Goal: Transaction & Acquisition: Download file/media

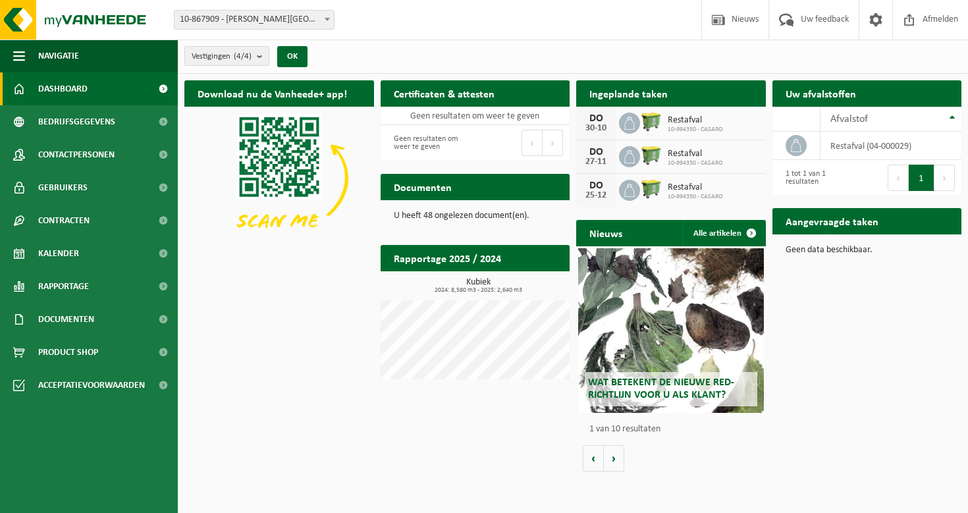
click at [663, 121] on div "Restafval 10-994350 - CASARO" at bounding box center [692, 123] width 62 height 20
click at [624, 119] on icon at bounding box center [629, 123] width 13 height 13
click at [606, 124] on div "30-10" at bounding box center [596, 128] width 26 height 9
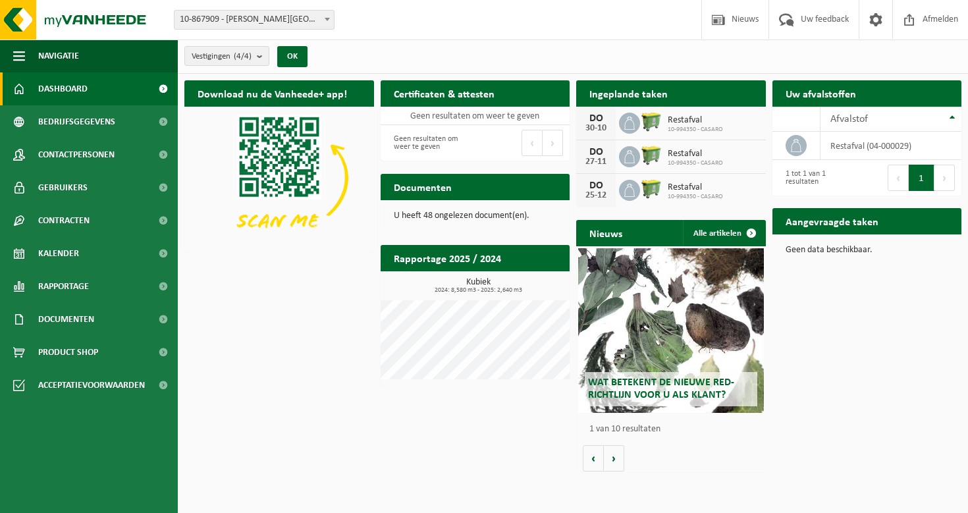
click at [672, 115] on span "Restafval" at bounding box center [695, 120] width 55 height 11
click at [91, 149] on span "Contactpersonen" at bounding box center [76, 154] width 76 height 33
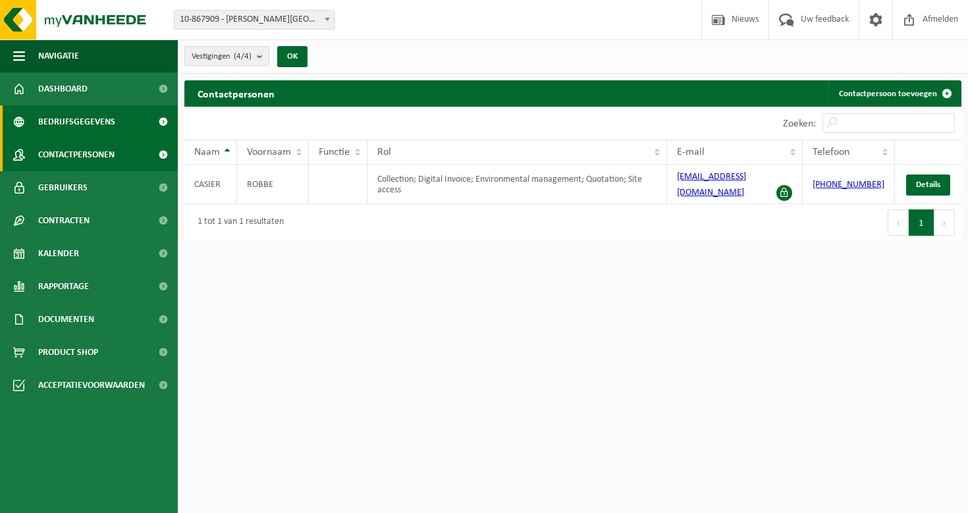
click at [88, 123] on span "Bedrijfsgegevens" at bounding box center [76, 121] width 77 height 33
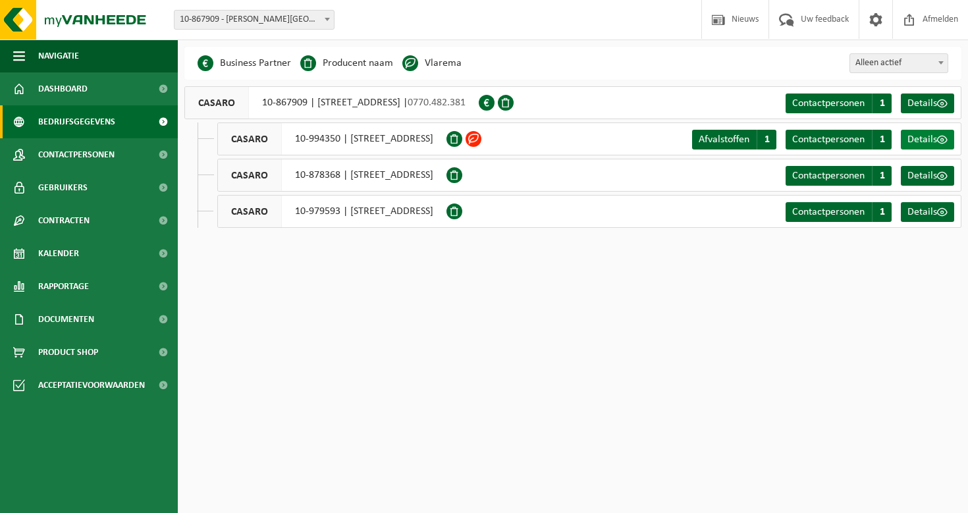
click at [922, 139] on span "Details" at bounding box center [923, 139] width 30 height 11
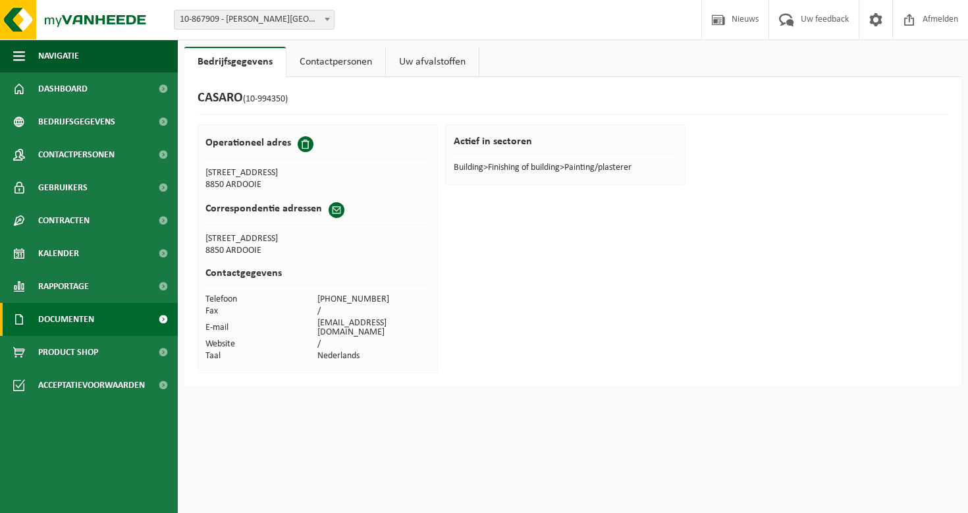
click at [99, 326] on link "Documenten" at bounding box center [89, 319] width 178 height 33
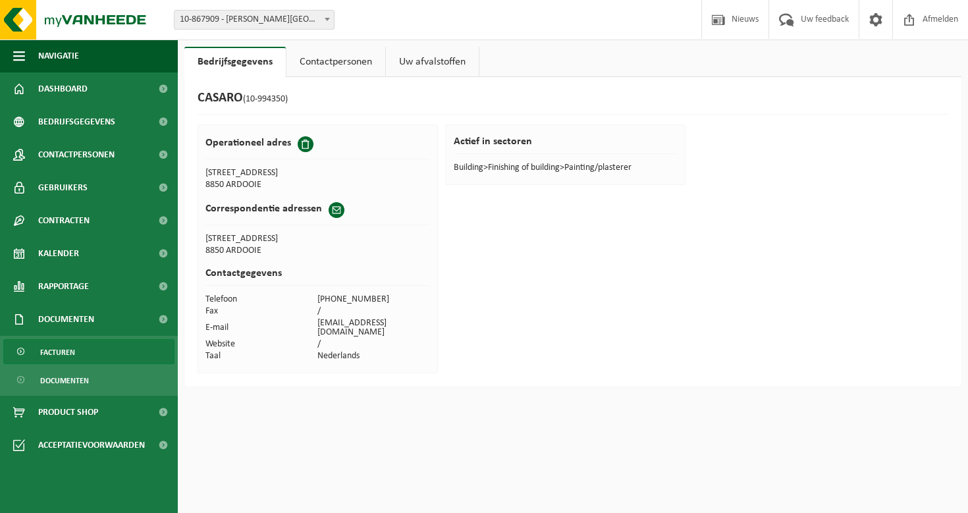
click at [77, 355] on link "Facturen" at bounding box center [88, 351] width 171 height 25
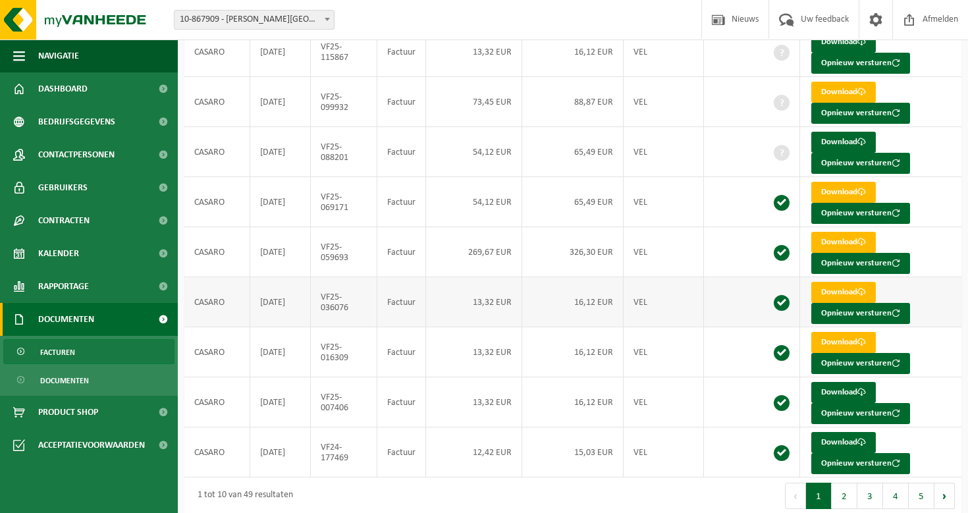
scroll to position [219, 0]
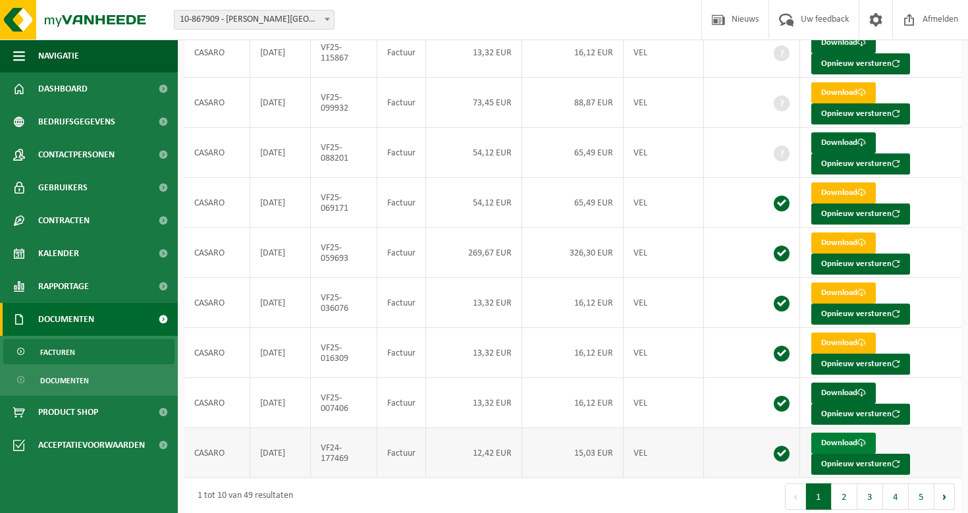
click at [858, 433] on link "Download" at bounding box center [844, 443] width 65 height 21
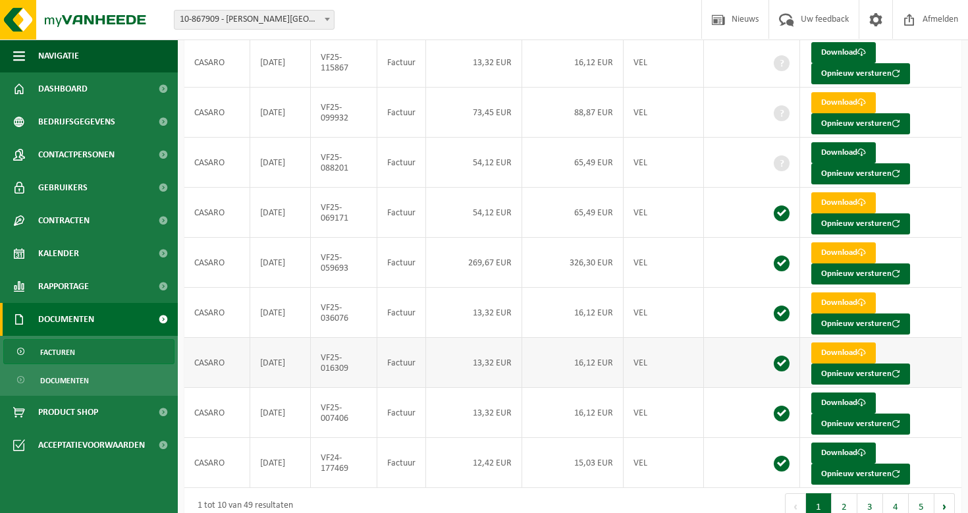
scroll to position [206, 0]
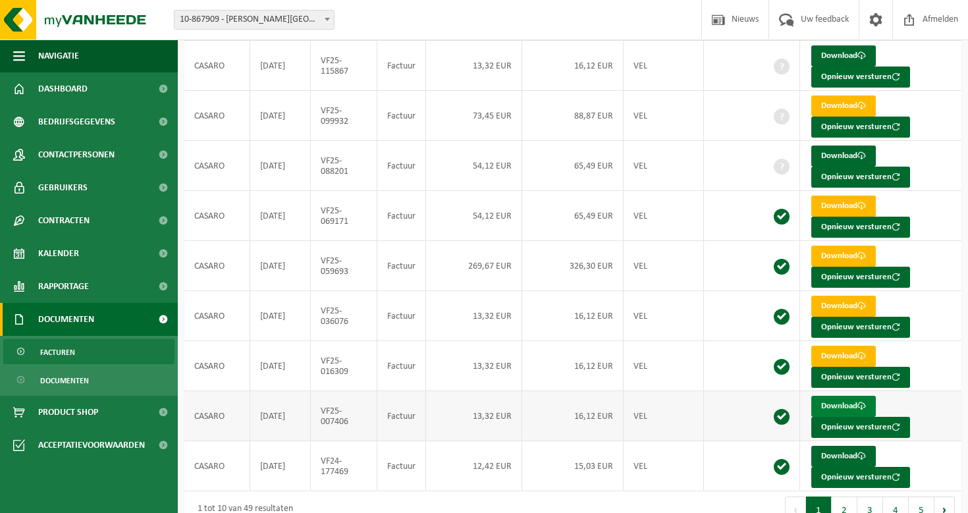
click at [833, 399] on link "Download" at bounding box center [844, 406] width 65 height 21
click at [840, 346] on link "Download" at bounding box center [844, 356] width 65 height 21
click at [836, 299] on link "Download" at bounding box center [844, 306] width 65 height 21
click at [836, 246] on link "Download" at bounding box center [844, 256] width 65 height 21
click at [833, 198] on link "Download" at bounding box center [844, 206] width 65 height 21
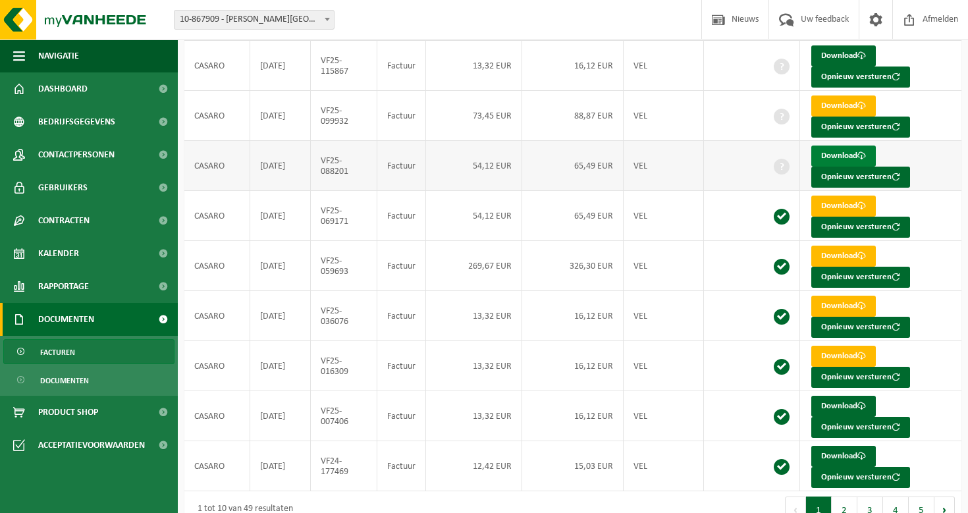
click at [830, 146] on link "Download" at bounding box center [844, 156] width 65 height 21
click at [829, 105] on link "Download" at bounding box center [844, 106] width 65 height 21
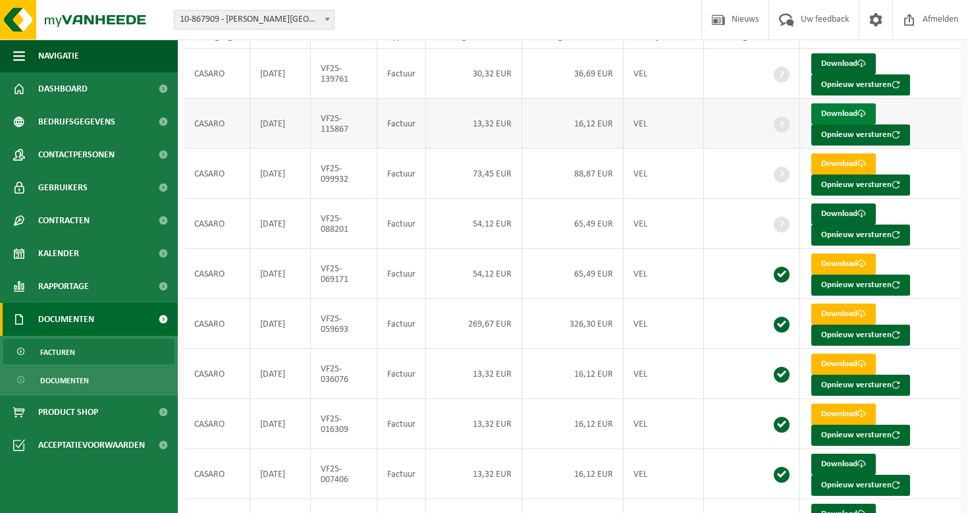
click at [829, 107] on link "Download" at bounding box center [844, 113] width 65 height 21
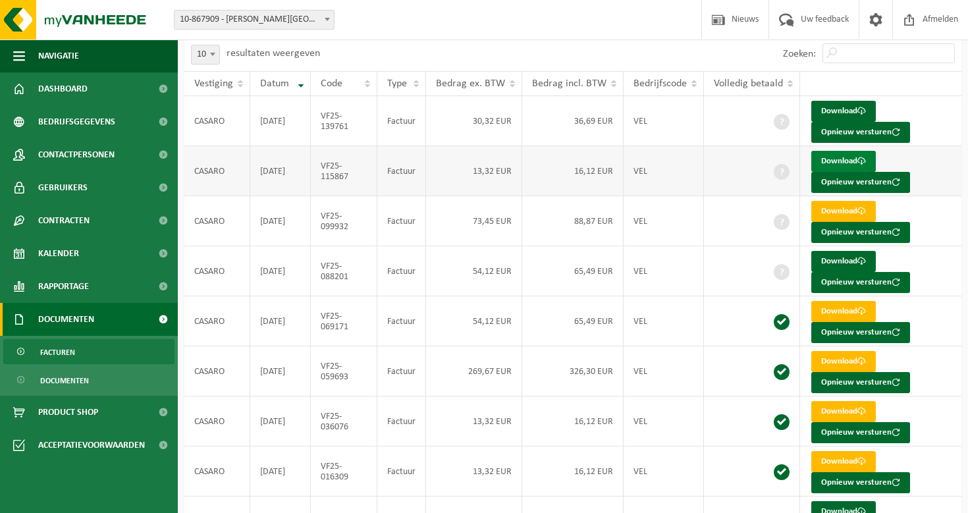
scroll to position [95, 0]
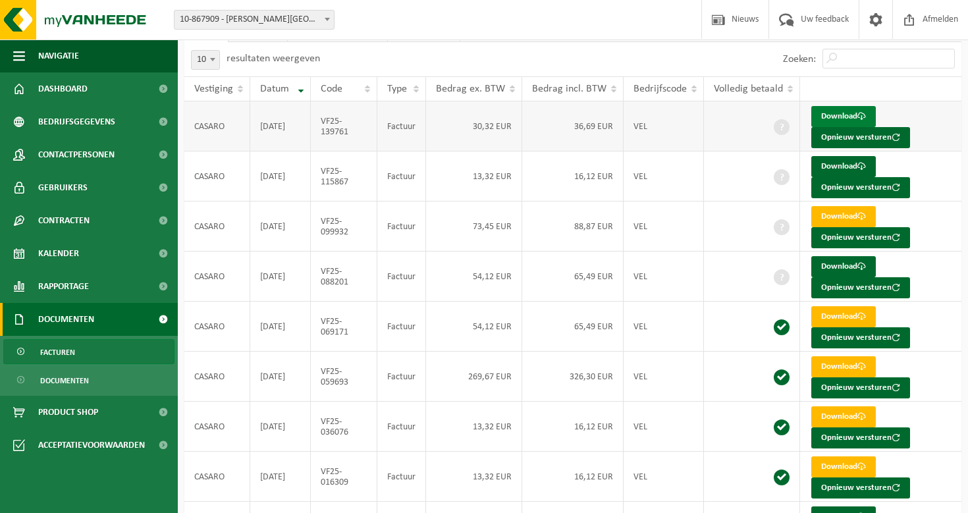
click at [829, 113] on link "Download" at bounding box center [844, 116] width 65 height 21
click at [904, 144] on button "Opnieuw versturen" at bounding box center [861, 137] width 99 height 21
